Goal: Find specific page/section: Find specific page/section

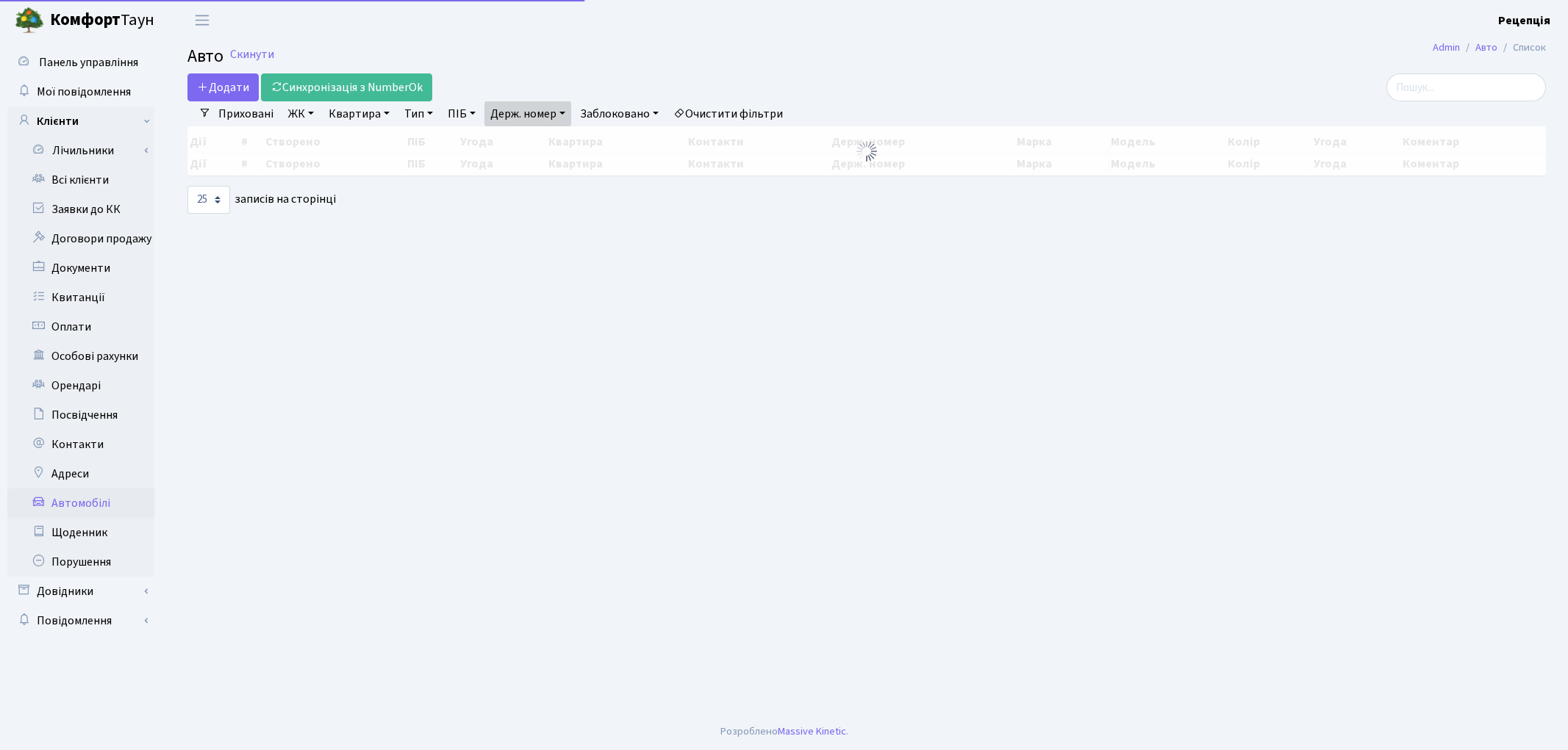
select select "25"
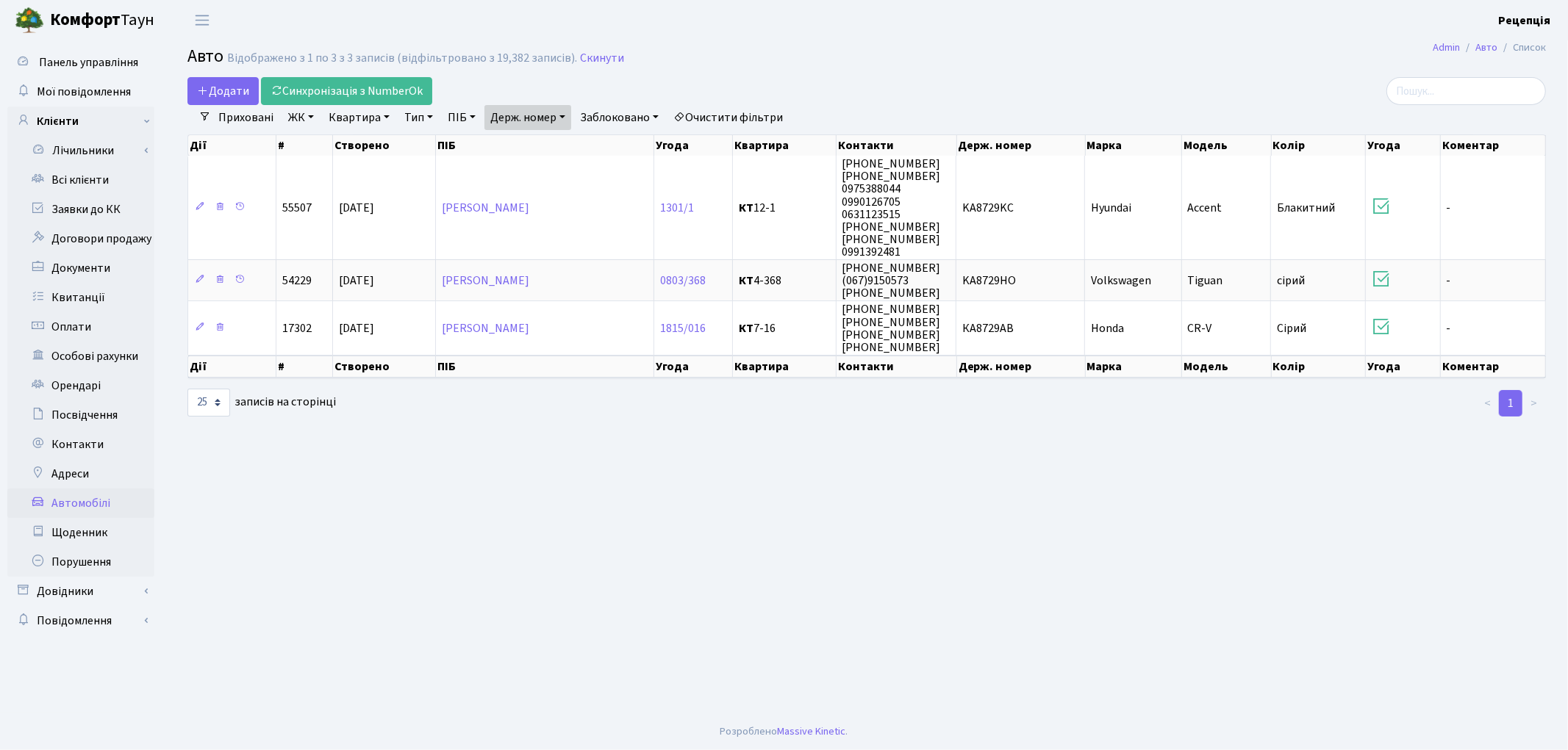
click at [729, 123] on link "Очистити фільтри" at bounding box center [727, 116] width 121 height 25
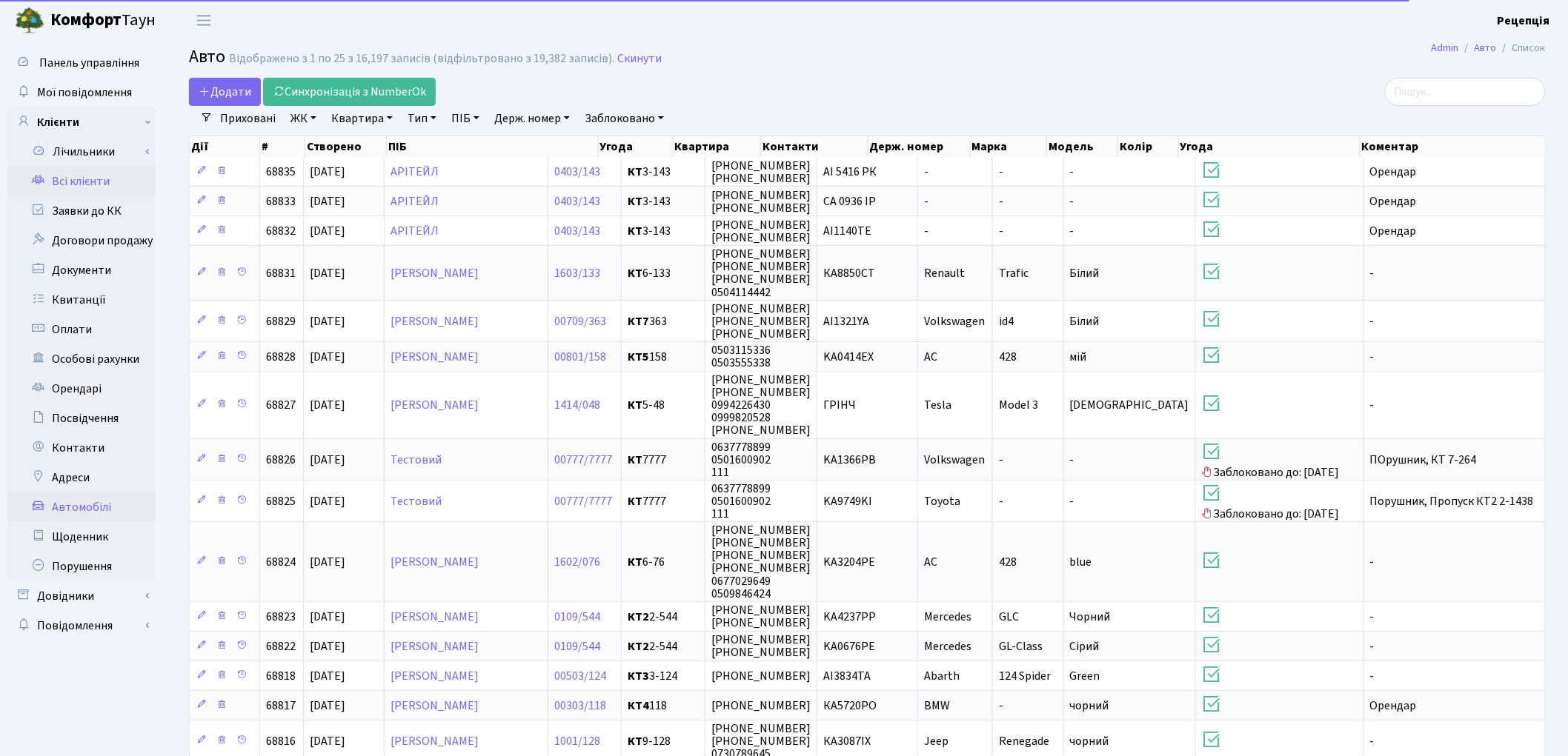
click at [99, 175] on link "Всі клієнти" at bounding box center [81, 182] width 148 height 30
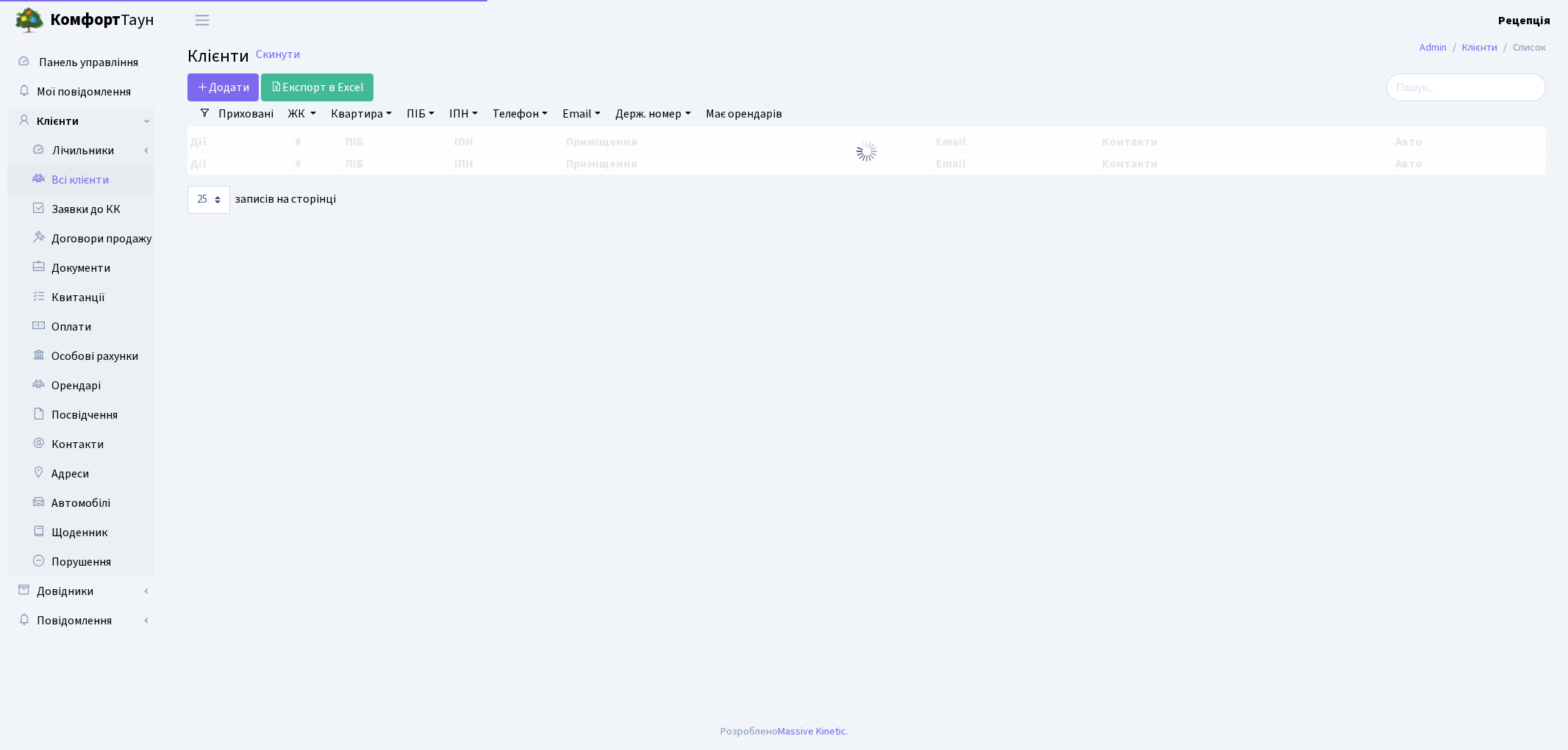
select select "25"
